Goal: Task Accomplishment & Management: Use online tool/utility

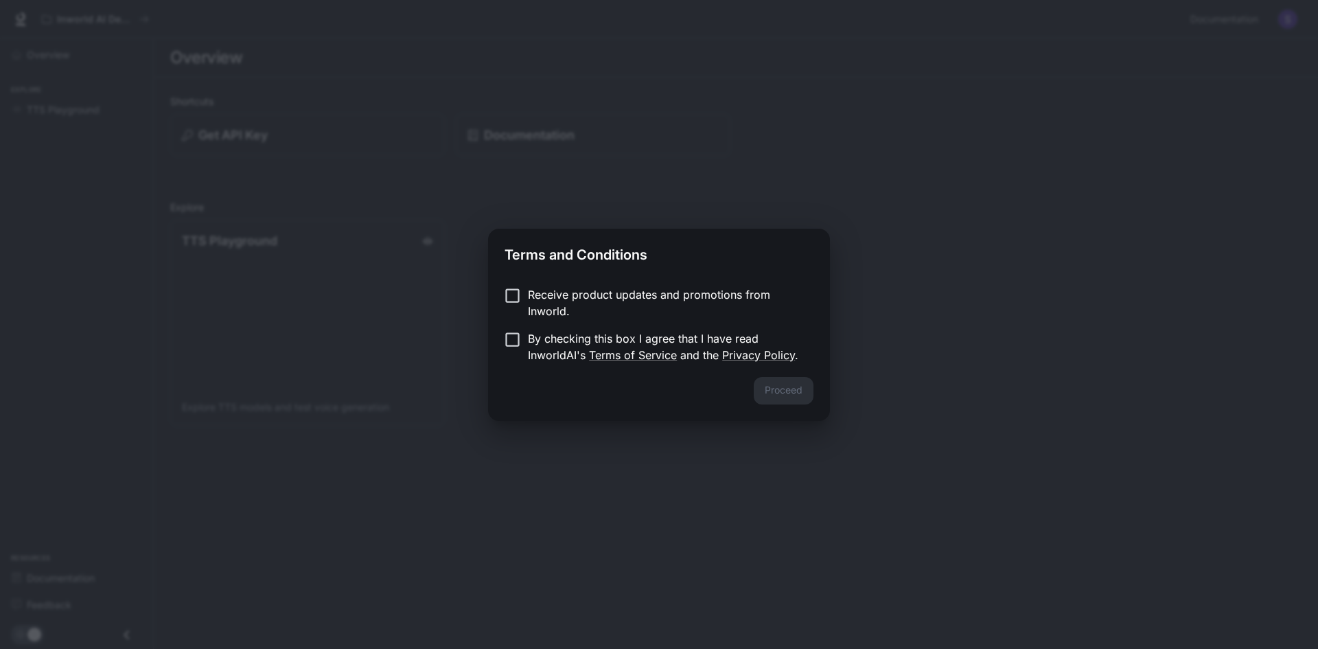
drag, startPoint x: 783, startPoint y: 389, endPoint x: 535, endPoint y: 325, distance: 256.6
click at [780, 389] on div "Proceed" at bounding box center [659, 399] width 342 height 44
click at [622, 303] on p "Receive product updates and promotions from Inworld." at bounding box center [665, 302] width 275 height 33
click at [771, 389] on button "Proceed" at bounding box center [784, 390] width 60 height 27
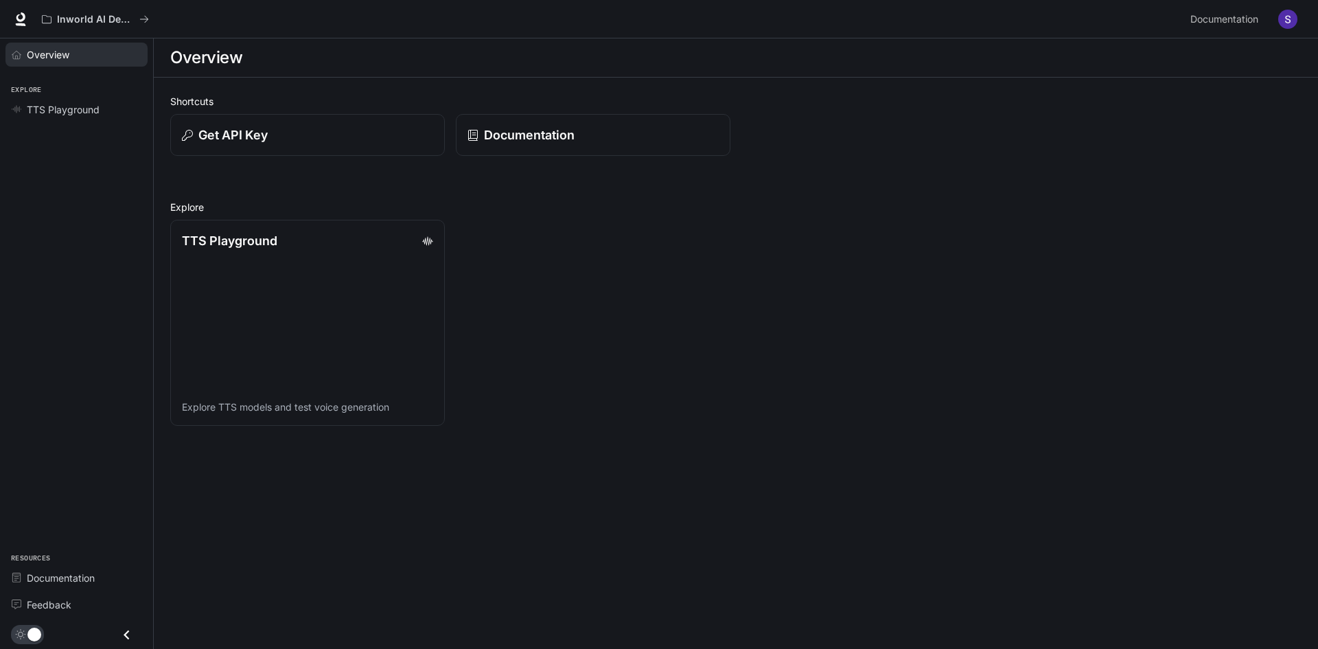
drag, startPoint x: 27, startPoint y: 56, endPoint x: 34, endPoint y: 56, distance: 6.9
click at [28, 56] on span "Overview" at bounding box center [48, 54] width 43 height 14
click at [21, 20] on icon at bounding box center [20, 17] width 9 height 10
click at [341, 146] on button "Get API Key" at bounding box center [307, 135] width 277 height 43
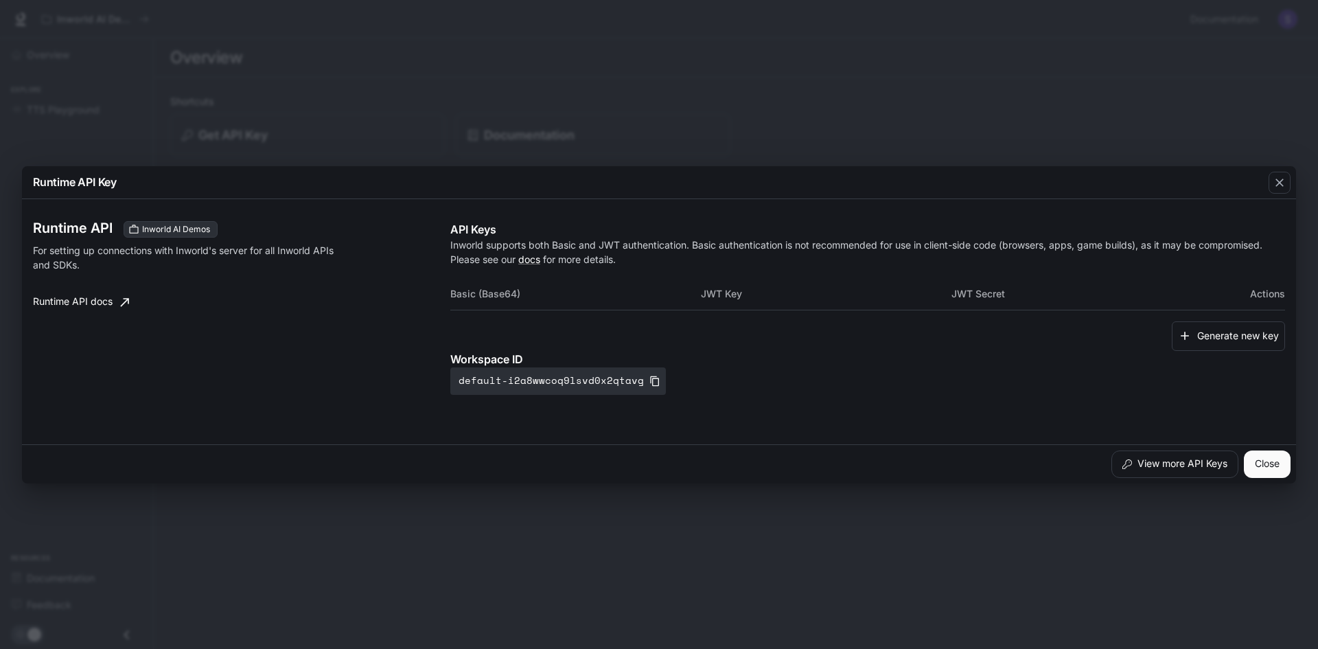
click at [662, 161] on div "Runtime API Key Runtime API Inworld AI Demos For setting up connections with In…" at bounding box center [659, 324] width 1318 height 649
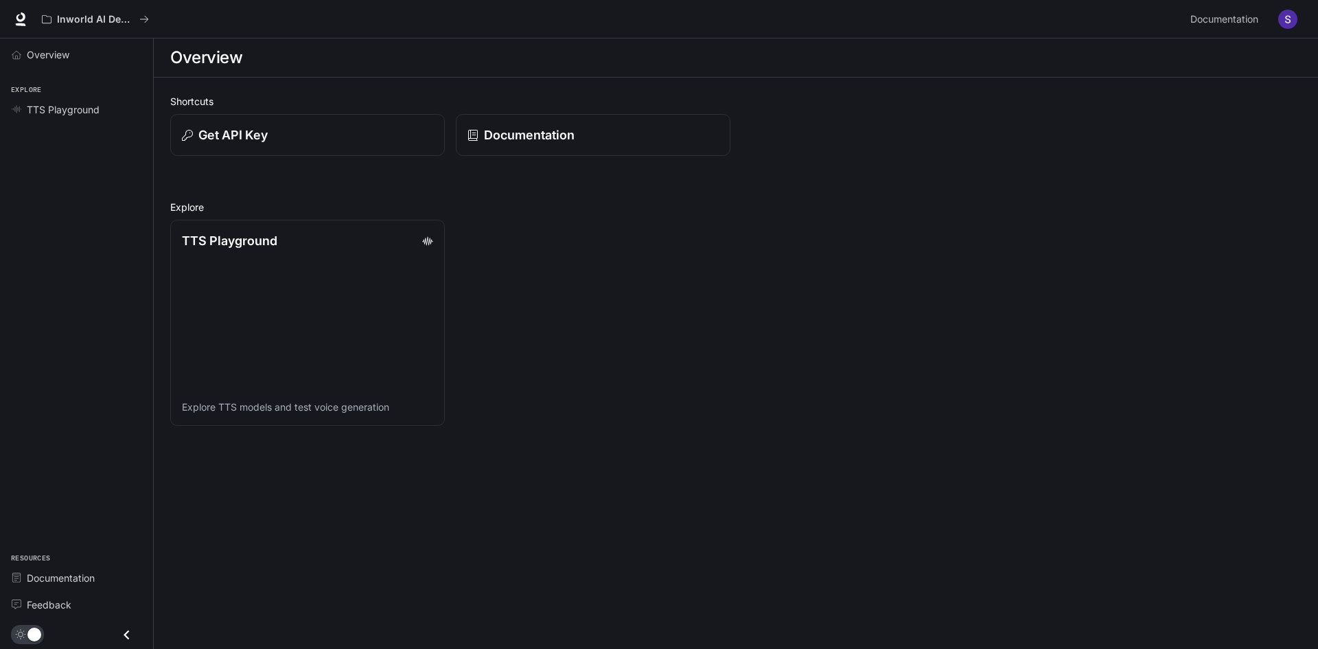
click at [360, 109] on div "Get API Key" at bounding box center [302, 129] width 286 height 53
click at [300, 141] on div "Get API Key" at bounding box center [308, 135] width 254 height 19
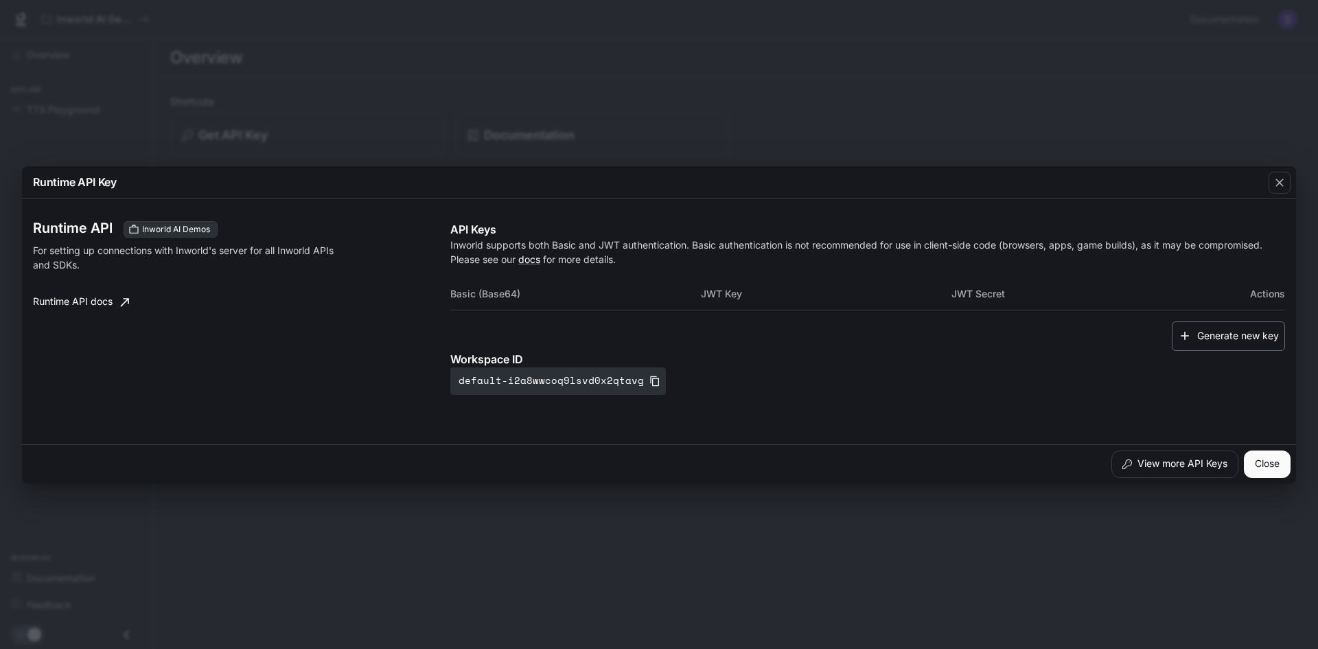
click at [1247, 345] on button "Generate new key" at bounding box center [1228, 336] width 113 height 30
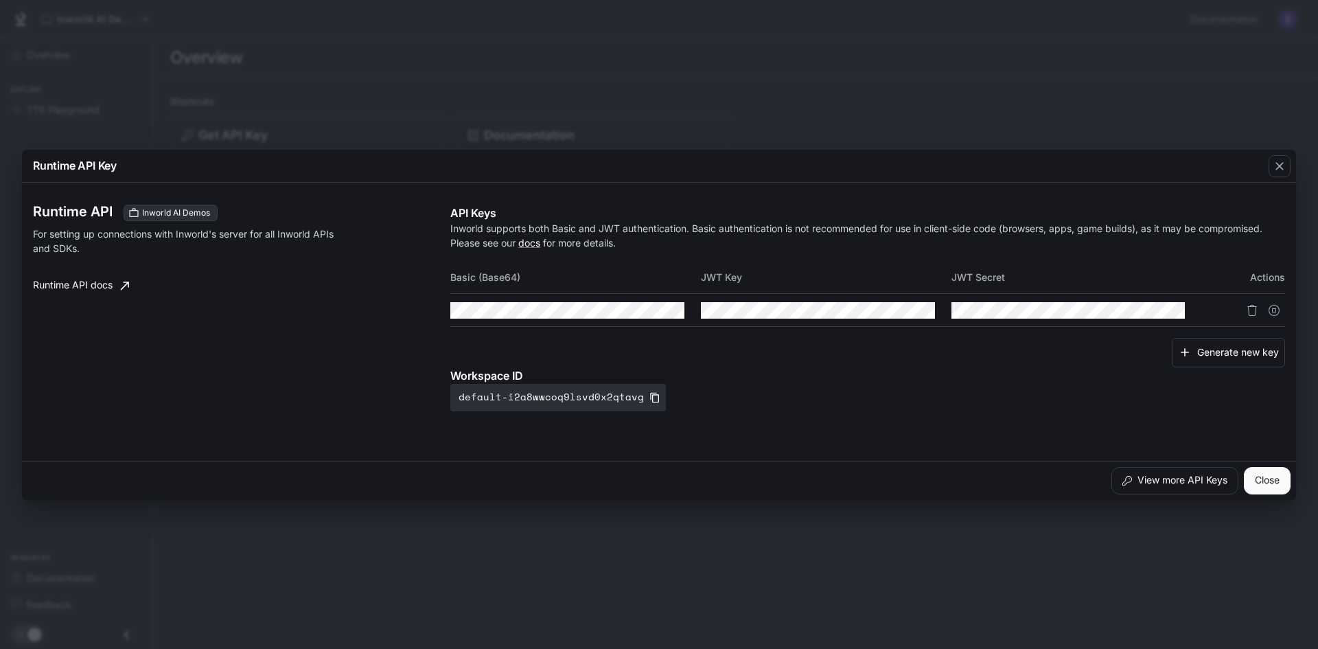
drag, startPoint x: 92, startPoint y: 235, endPoint x: 129, endPoint y: 234, distance: 37.1
click at [92, 234] on p "For setting up connections with Inworld's server for all Inworld APIs and SDKs." at bounding box center [185, 241] width 305 height 29
click at [142, 234] on p "For setting up connections with Inworld's server for all Inworld APIs and SDKs." at bounding box center [185, 241] width 305 height 29
click at [1266, 493] on button "Close" at bounding box center [1267, 480] width 47 height 27
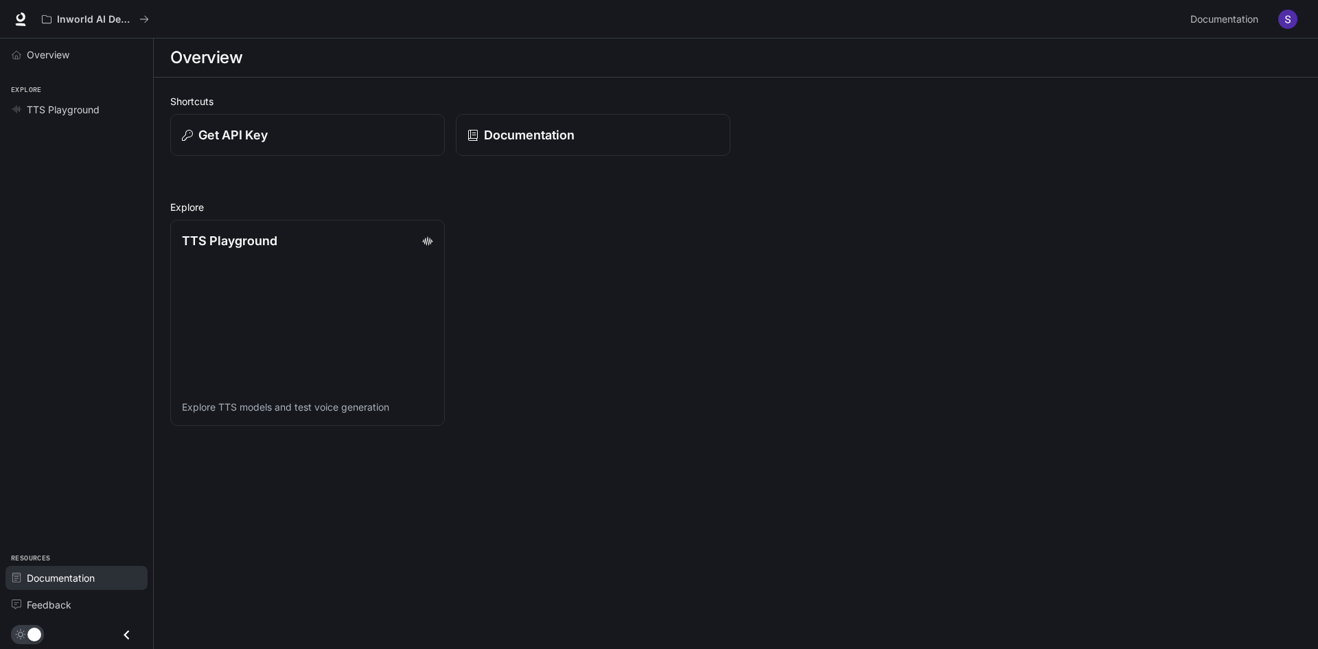
click at [76, 574] on span "Documentation" at bounding box center [61, 578] width 68 height 14
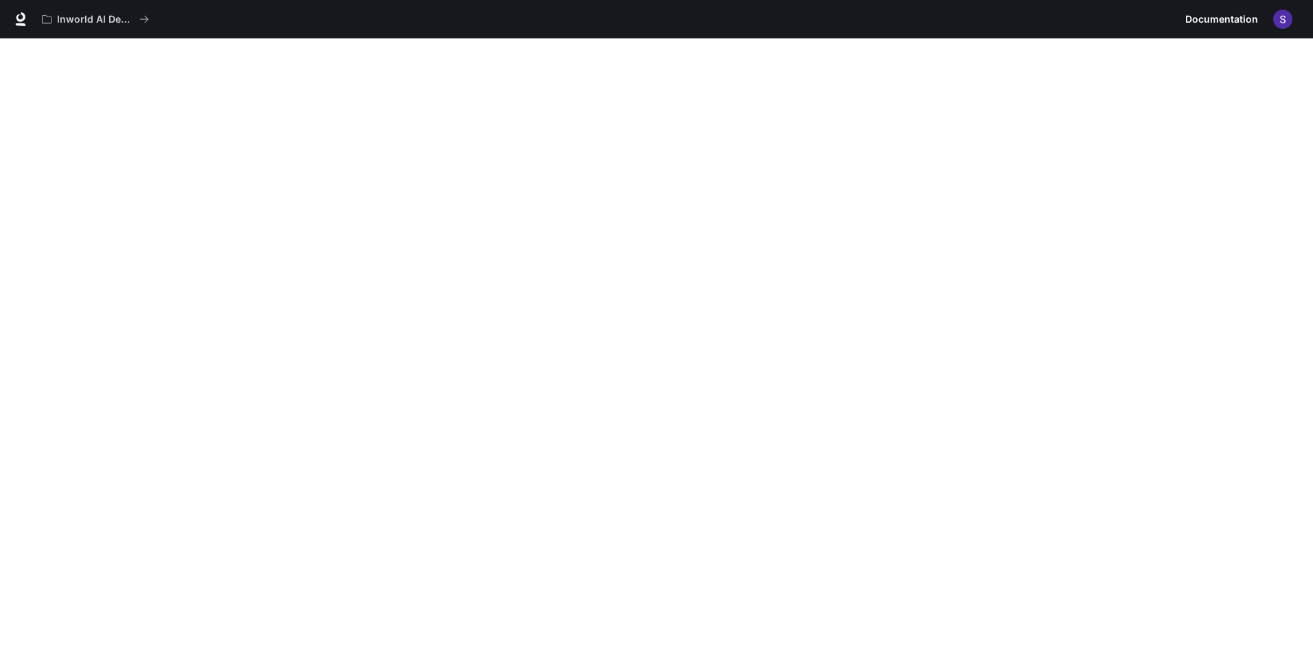
scroll to position [38, 0]
